Goal: Task Accomplishment & Management: Manage account settings

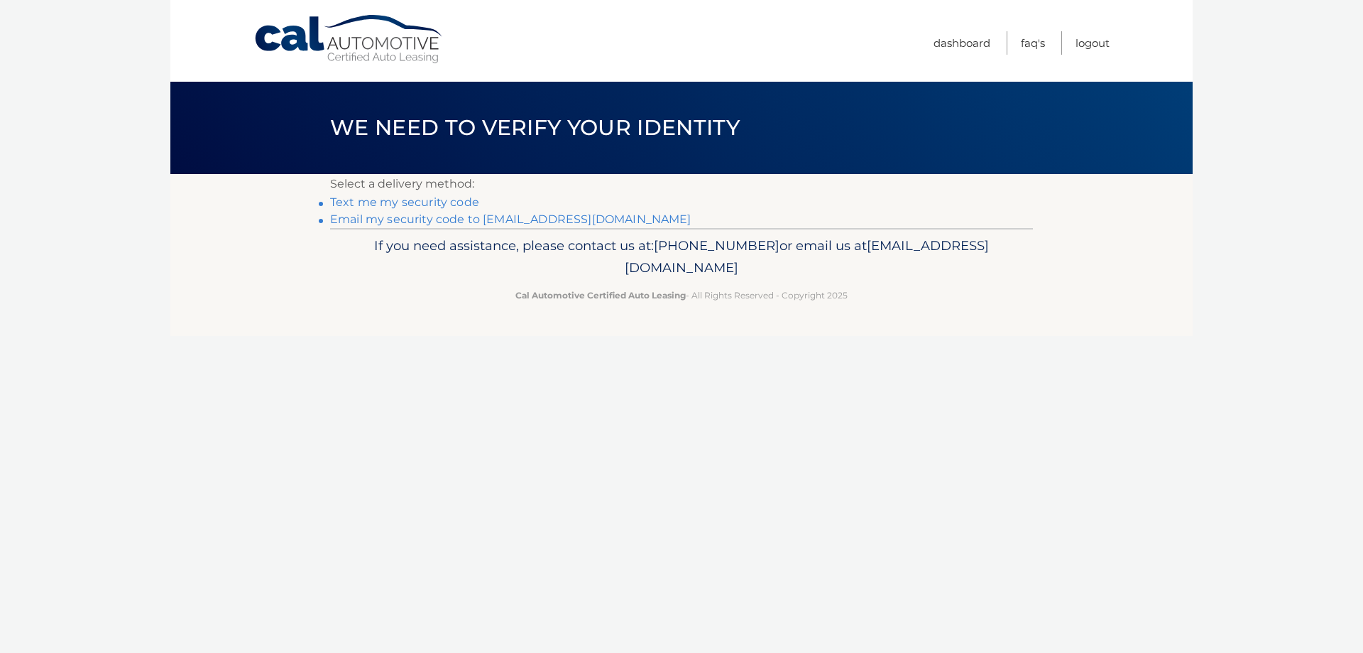
click at [375, 202] on link "Text me my security code" at bounding box center [404, 201] width 149 height 13
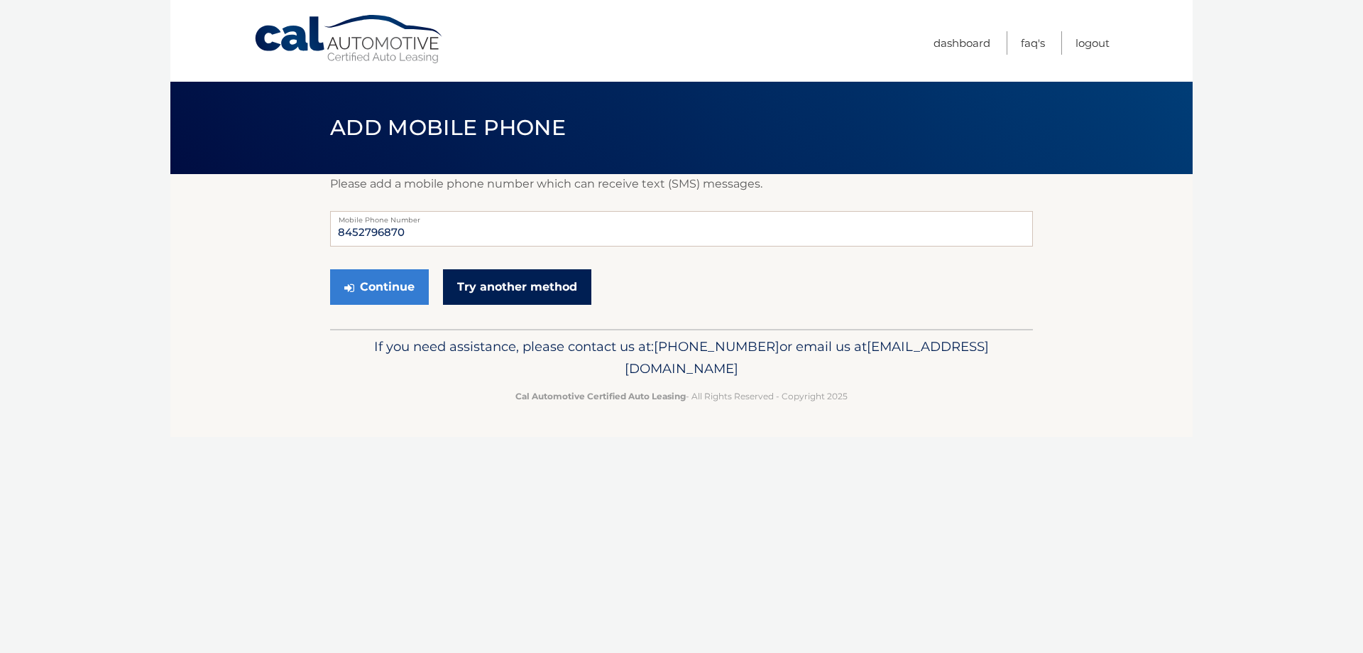
click at [467, 295] on link "Try another method" at bounding box center [517, 287] width 148 height 36
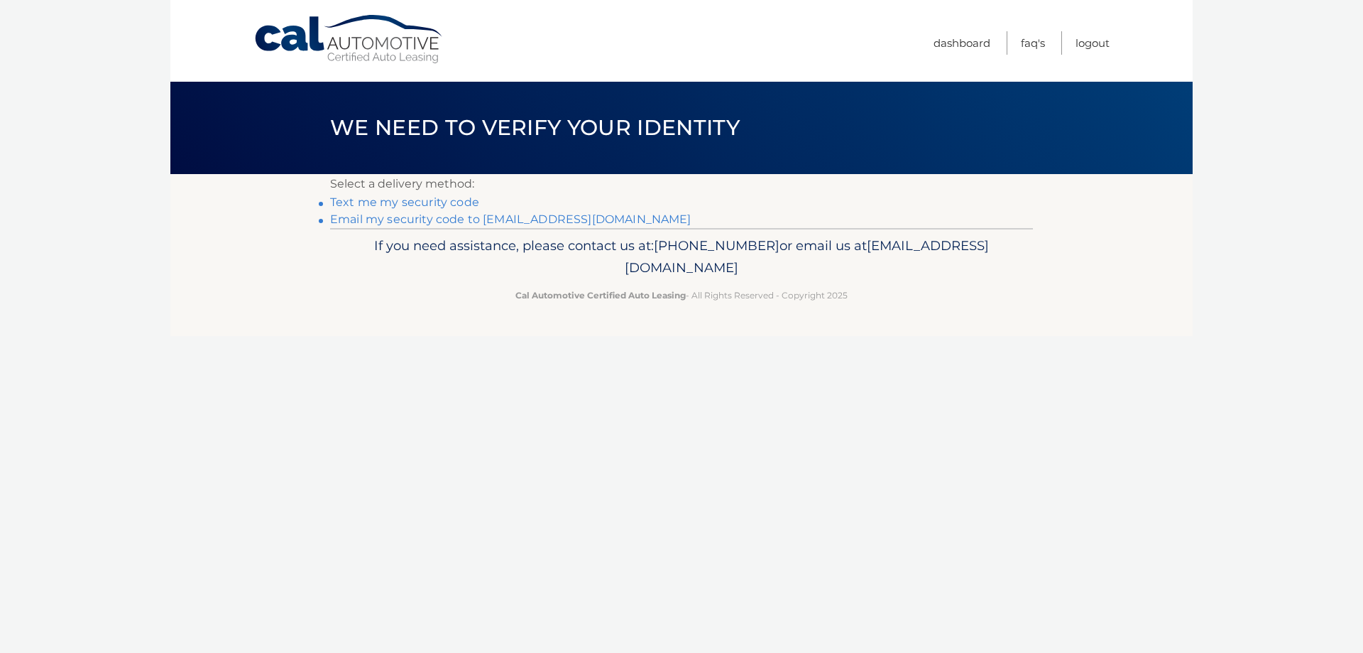
click at [402, 224] on link "Email my security code to [EMAIL_ADDRESS][DOMAIN_NAME]" at bounding box center [510, 218] width 361 height 13
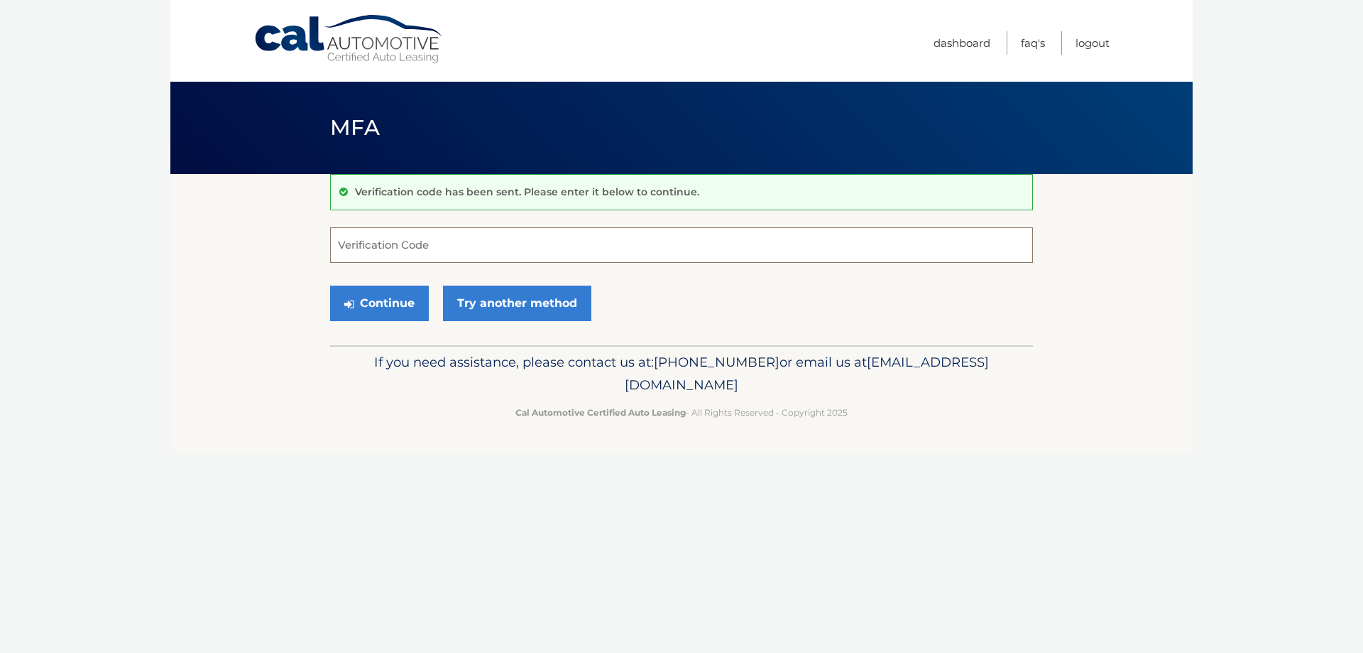
click at [415, 250] on input "Verification Code" at bounding box center [681, 245] width 703 height 36
type input "298790"
click at [397, 301] on button "Continue" at bounding box center [379, 303] width 99 height 36
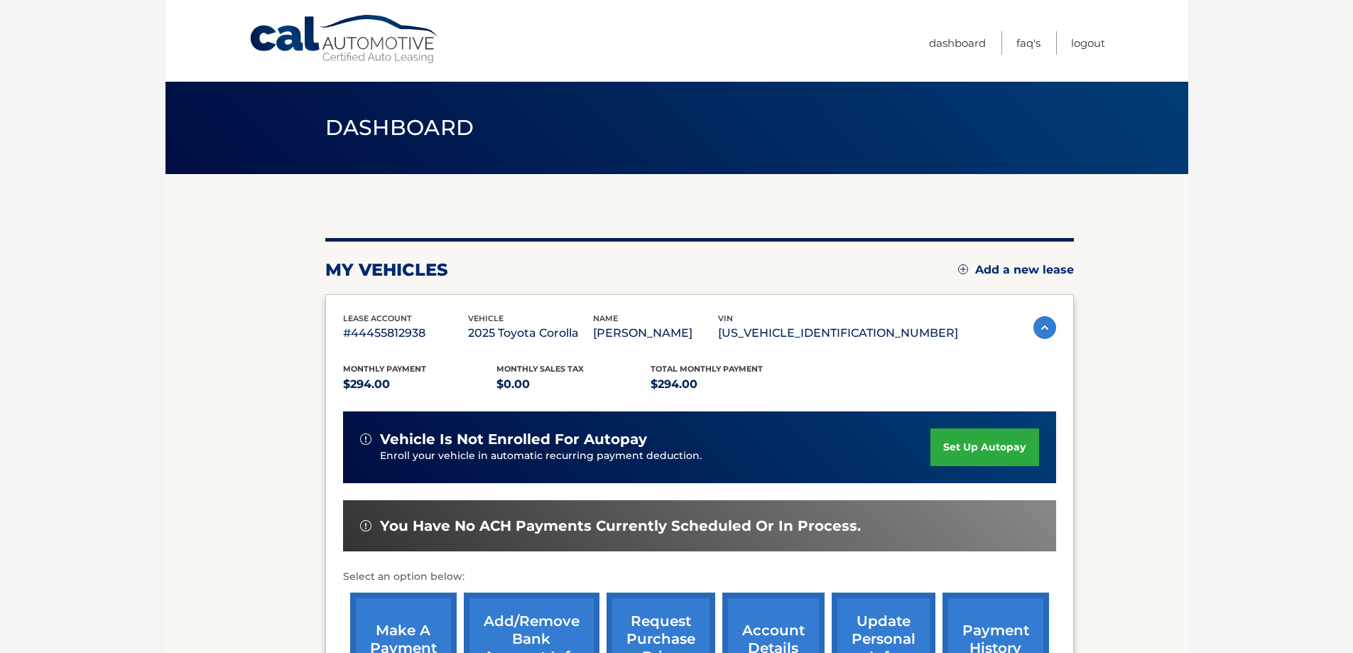
click at [984, 446] on link "set up autopay" at bounding box center [984, 447] width 108 height 38
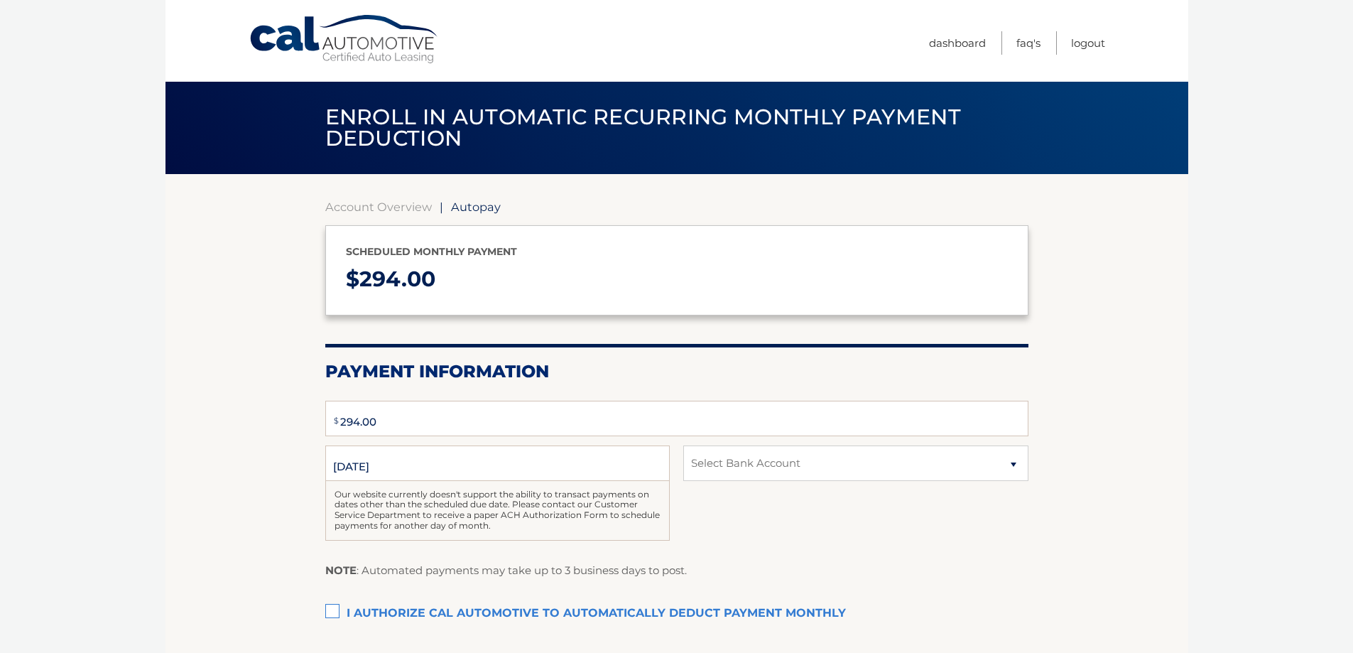
type input "294"
select select "NGNiZDAzZjUtZGE5MC00NjU5LTg4MWMtNzVlZmFjZjhhNjA5"
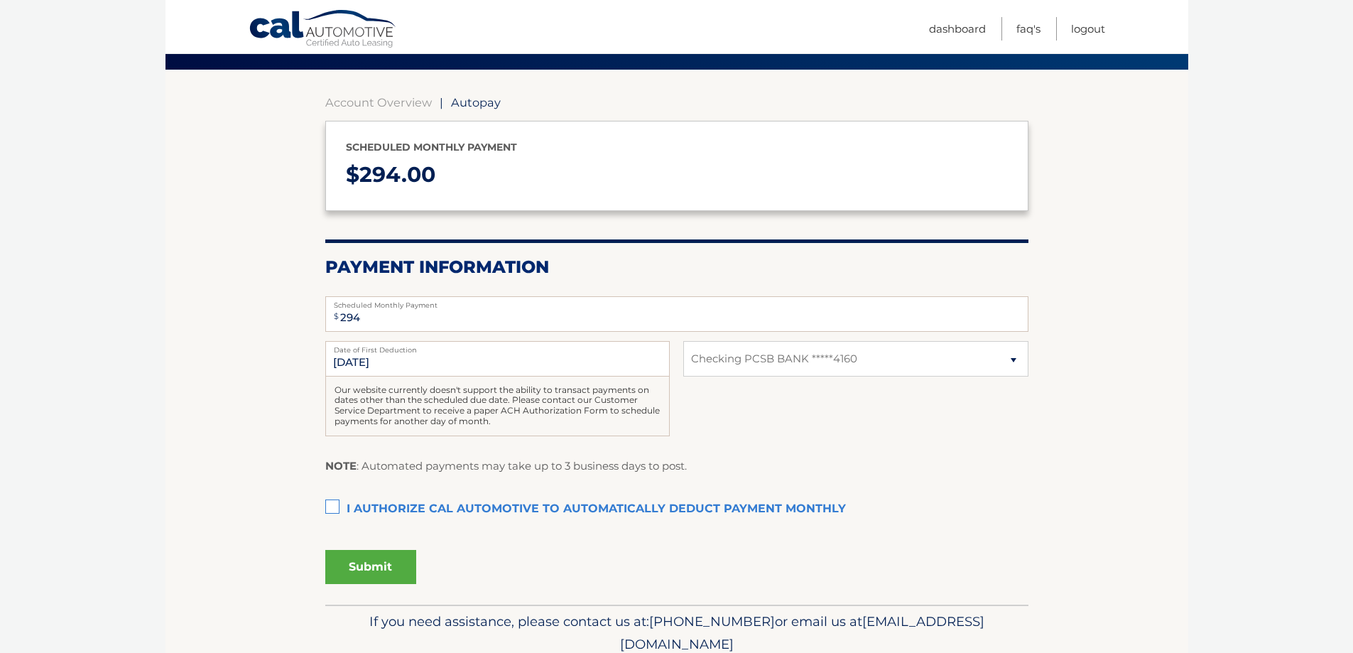
scroll to position [111, 0]
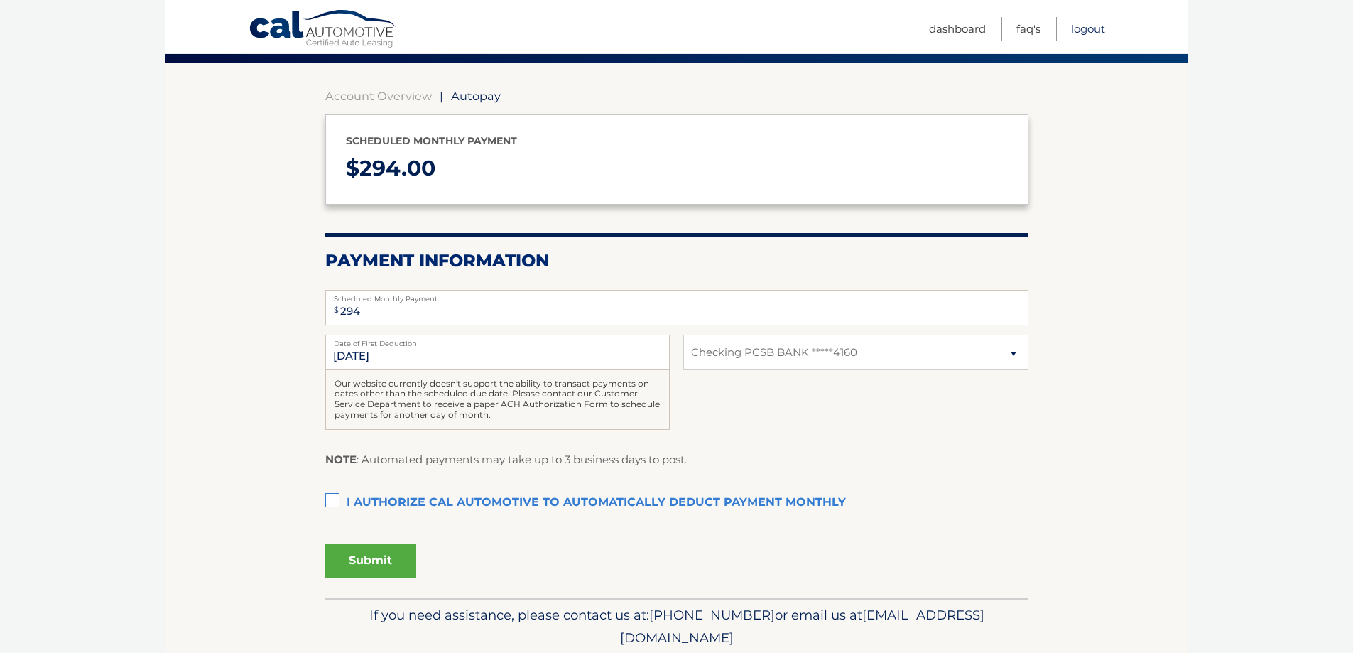
click at [1079, 31] on link "Logout" at bounding box center [1088, 28] width 34 height 23
